Goal: Navigation & Orientation: Find specific page/section

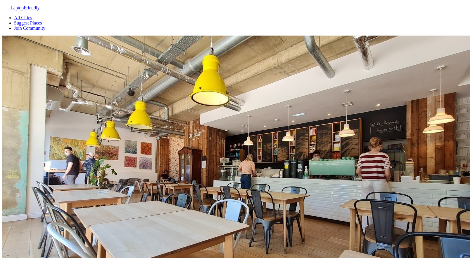
drag, startPoint x: 400, startPoint y: 102, endPoint x: 337, endPoint y: 102, distance: 63.1
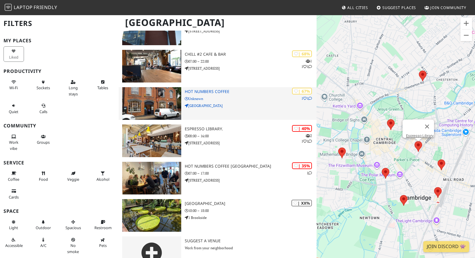
scroll to position [142, 0]
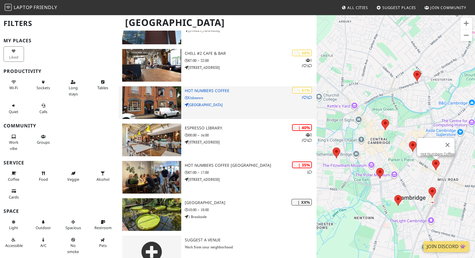
click at [174, 101] on img at bounding box center [151, 102] width 59 height 33
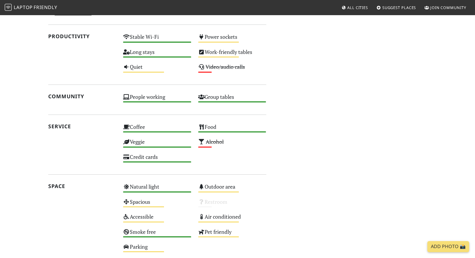
scroll to position [222, 0]
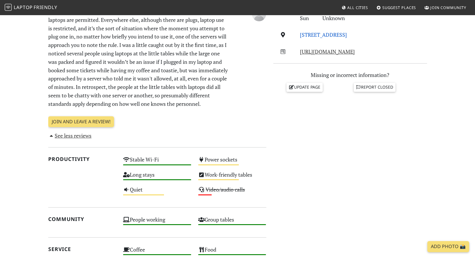
click at [335, 34] on link "Gwydir Street, CB1 2LJ, Cambridge" at bounding box center [323, 34] width 47 height 7
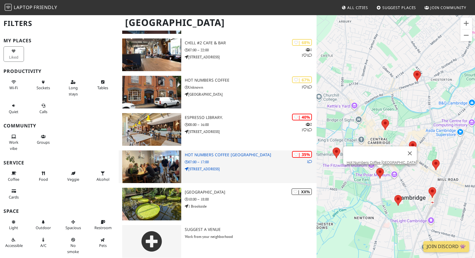
scroll to position [157, 0]
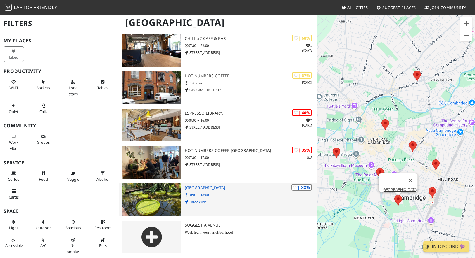
click at [227, 189] on h3 "[GEOGRAPHIC_DATA]" at bounding box center [251, 188] width 132 height 5
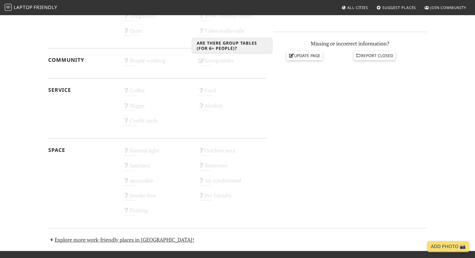
scroll to position [293, 0]
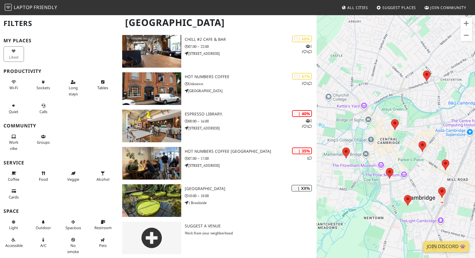
scroll to position [157, 0]
